Goal: Navigation & Orientation: Find specific page/section

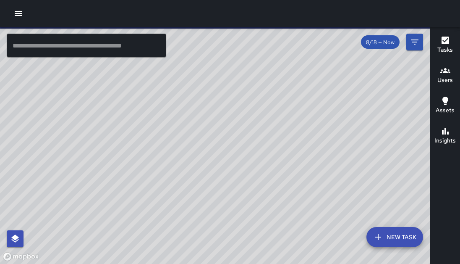
click at [21, 18] on icon "button" at bounding box center [18, 13] width 10 height 10
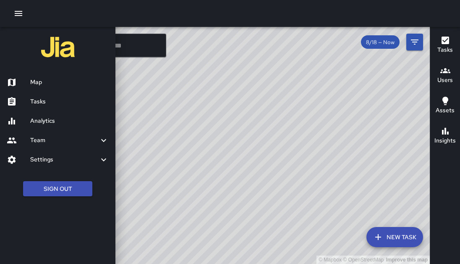
click at [55, 164] on div "Settings" at bounding box center [58, 159] width 116 height 19
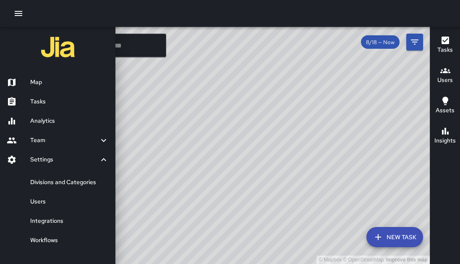
click at [55, 164] on div "Settings" at bounding box center [58, 159] width 116 height 19
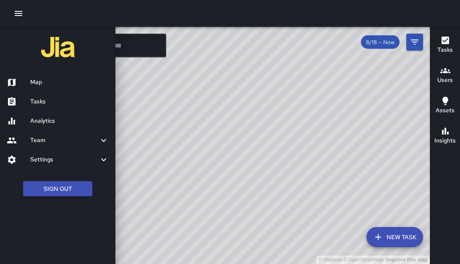
click at [47, 134] on div "Team" at bounding box center [58, 140] width 116 height 19
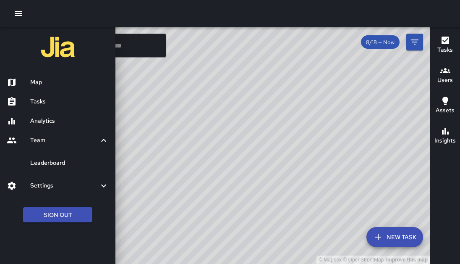
click at [47, 134] on div "Team" at bounding box center [58, 140] width 116 height 19
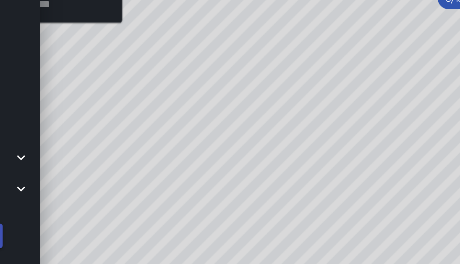
drag, startPoint x: 281, startPoint y: 64, endPoint x: 184, endPoint y: 64, distance: 97.5
click at [276, 105] on div at bounding box center [230, 132] width 460 height 264
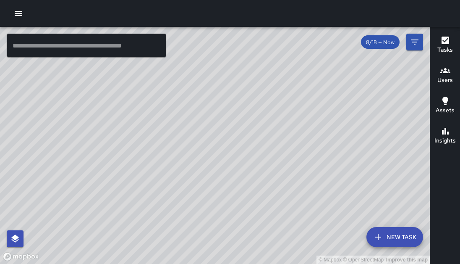
drag, startPoint x: 221, startPoint y: 202, endPoint x: 253, endPoint y: 93, distance: 113.9
click at [253, 93] on div "© Mapbox © OpenStreetMap Improve this map" at bounding box center [215, 145] width 430 height 237
drag, startPoint x: 302, startPoint y: 47, endPoint x: 217, endPoint y: 166, distance: 146.0
click at [217, 166] on div "© Mapbox © OpenStreetMap Improve this map" at bounding box center [215, 145] width 430 height 237
drag, startPoint x: 248, startPoint y: 189, endPoint x: 262, endPoint y: 153, distance: 38.9
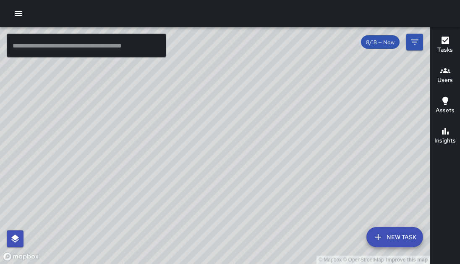
click at [262, 153] on div "© Mapbox © OpenStreetMap Improve this map" at bounding box center [215, 145] width 430 height 237
click at [223, 87] on div "© Mapbox © OpenStreetMap Improve this map" at bounding box center [215, 145] width 430 height 237
drag, startPoint x: 239, startPoint y: 176, endPoint x: 255, endPoint y: 156, distance: 25.8
click at [255, 156] on div "© Mapbox © OpenStreetMap Improve this map" at bounding box center [215, 145] width 430 height 237
drag, startPoint x: 221, startPoint y: 64, endPoint x: 294, endPoint y: 137, distance: 102.5
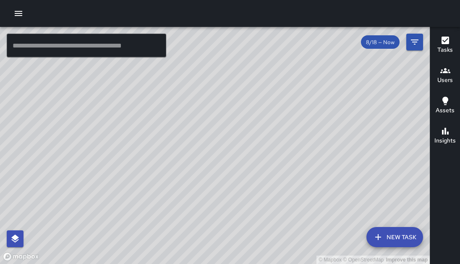
click at [294, 137] on div "© Mapbox © OpenStreetMap Improve this map" at bounding box center [215, 145] width 430 height 237
